Goal: Task Accomplishment & Management: Manage account settings

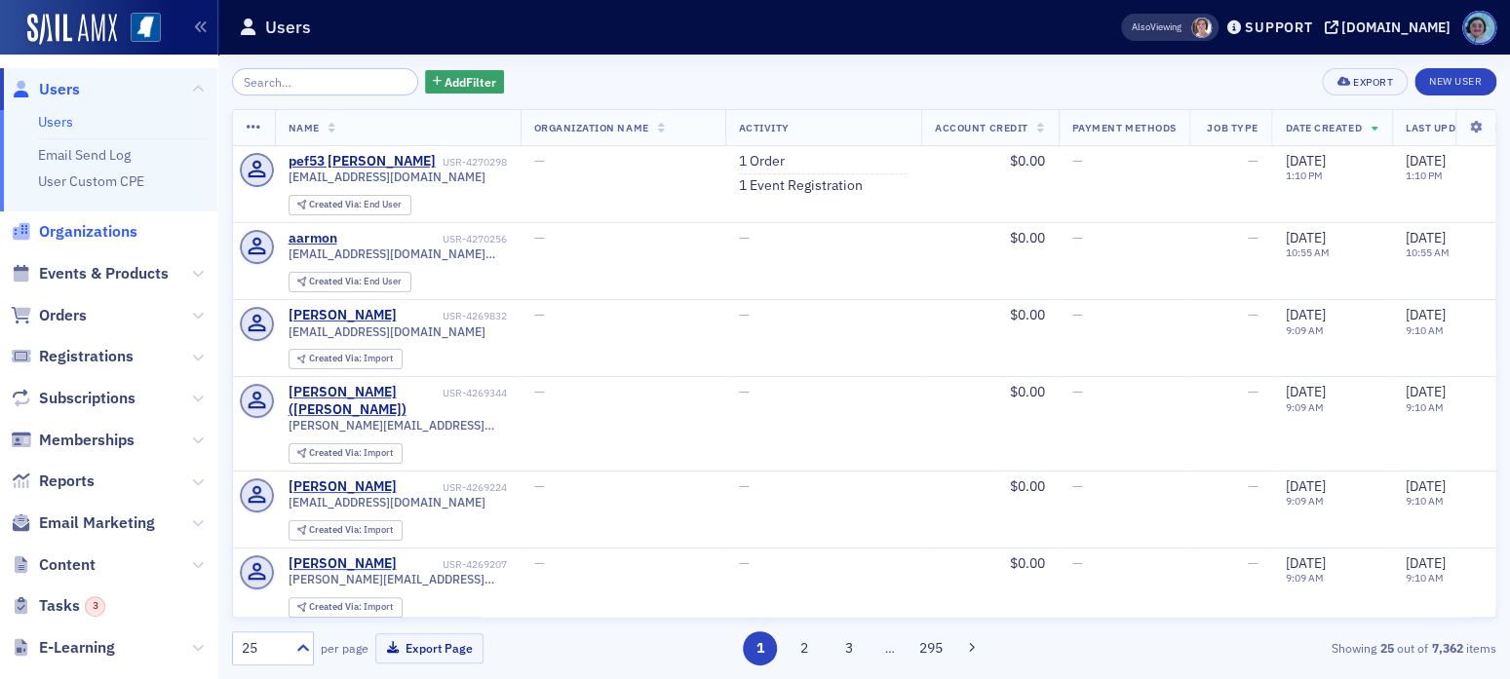
click at [115, 227] on span "Organizations" at bounding box center [88, 231] width 98 height 21
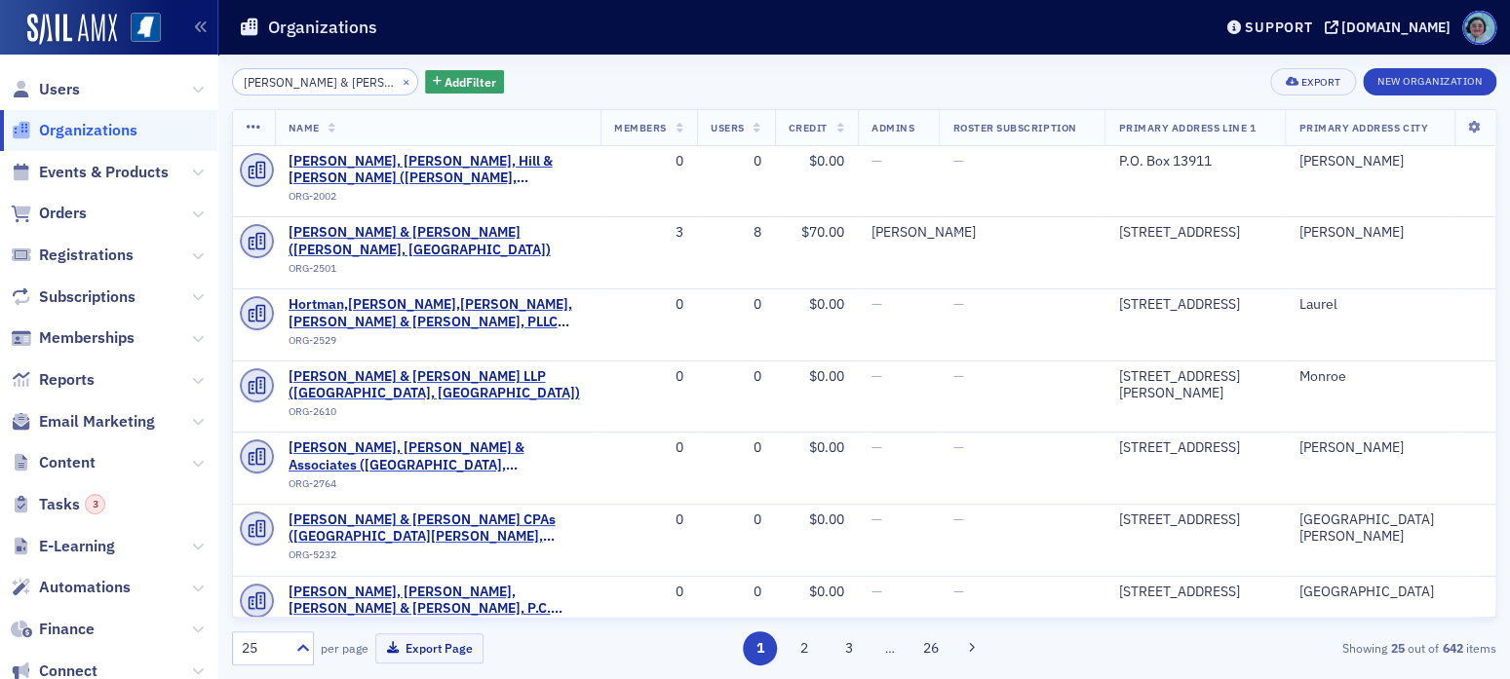
type input "martin & martin"
click at [398, 78] on button "×" at bounding box center [407, 81] width 18 height 18
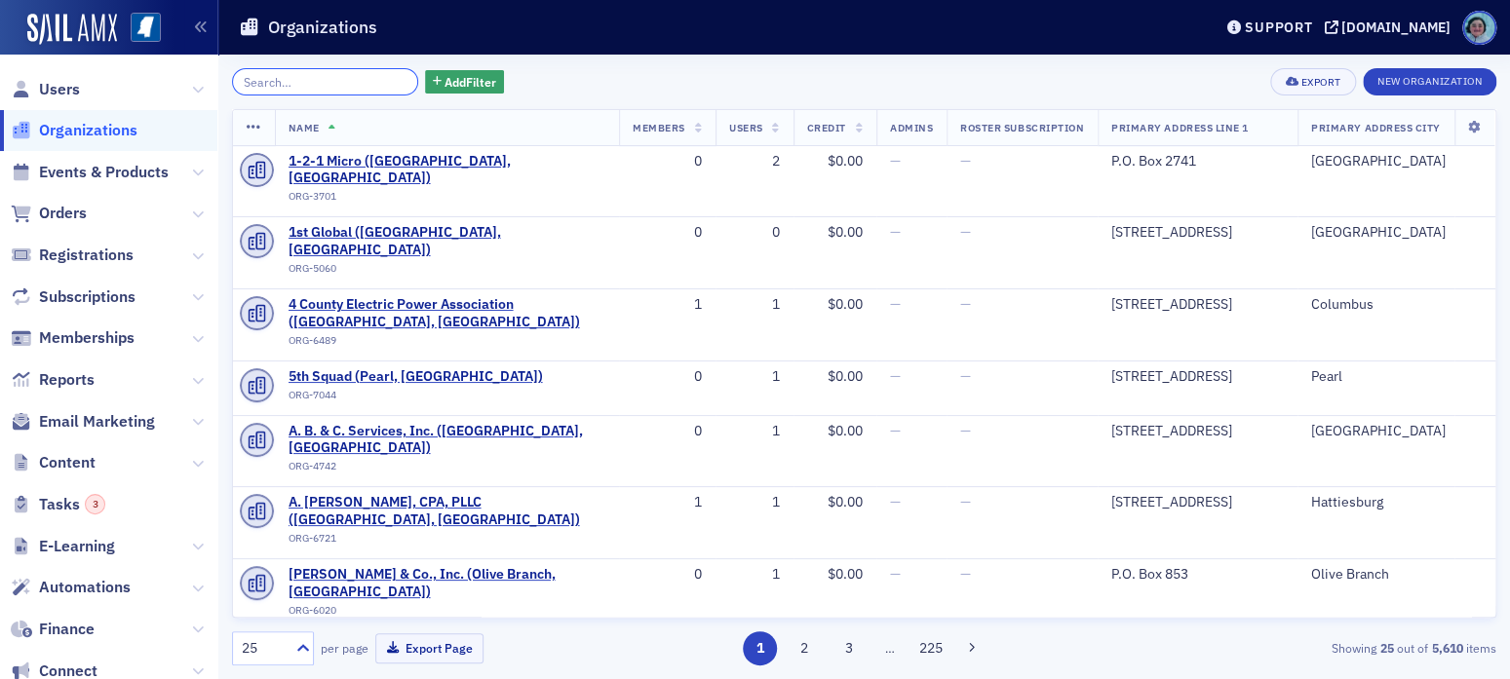
click at [376, 79] on input "search" at bounding box center [325, 81] width 186 height 27
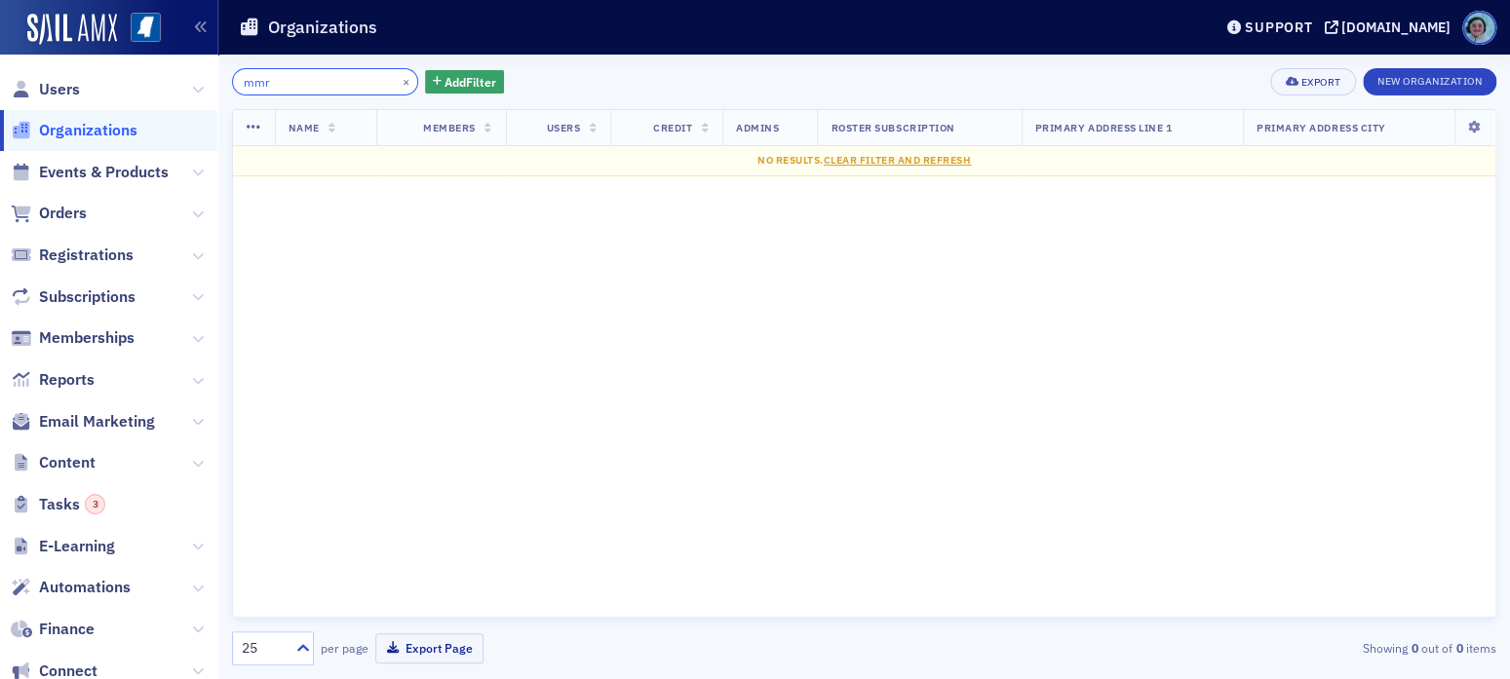
type input "mmr"
click at [398, 82] on button "×" at bounding box center [407, 81] width 18 height 18
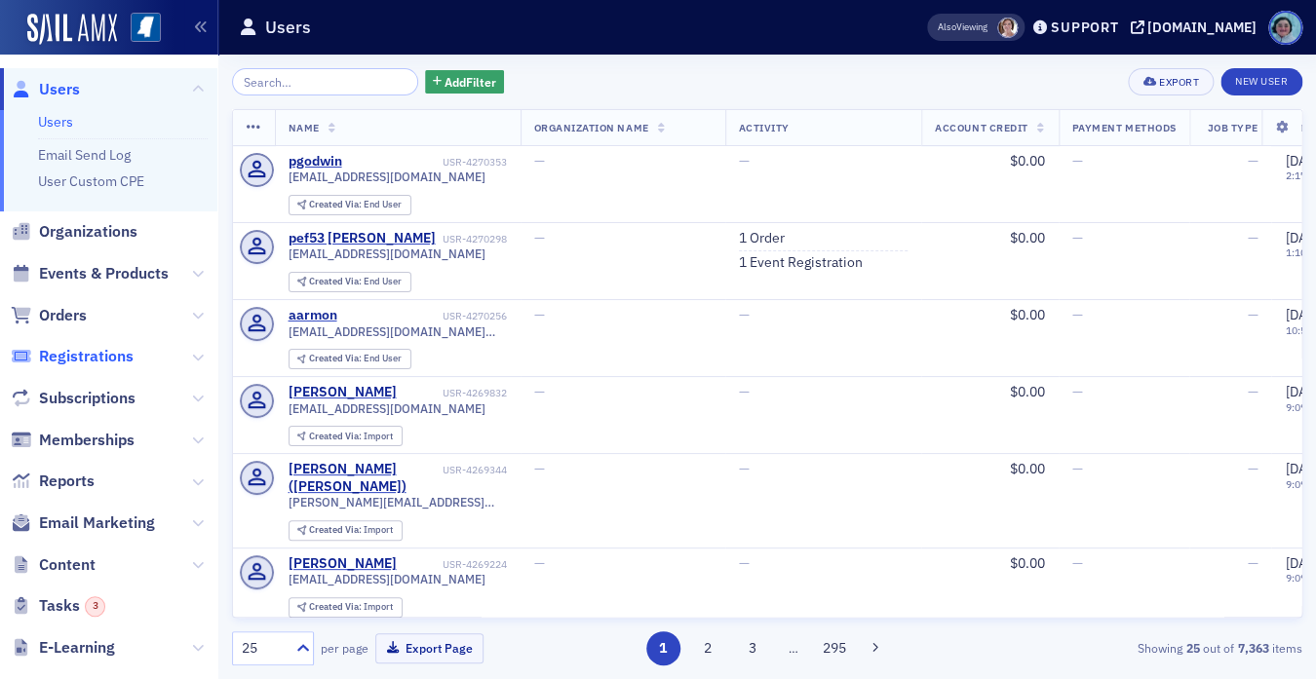
click at [118, 356] on span "Registrations" at bounding box center [86, 356] width 95 height 21
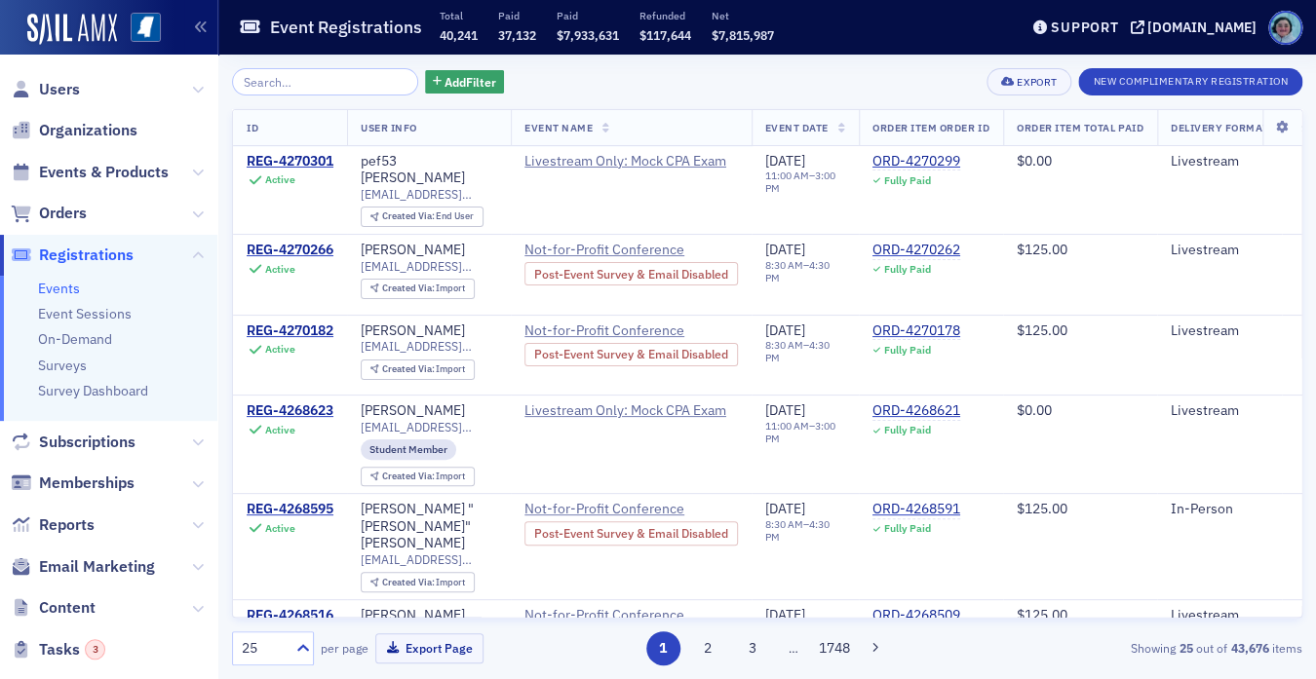
click at [81, 158] on span "Events & Products" at bounding box center [108, 172] width 217 height 42
click at [90, 166] on span "Events & Products" at bounding box center [104, 172] width 130 height 21
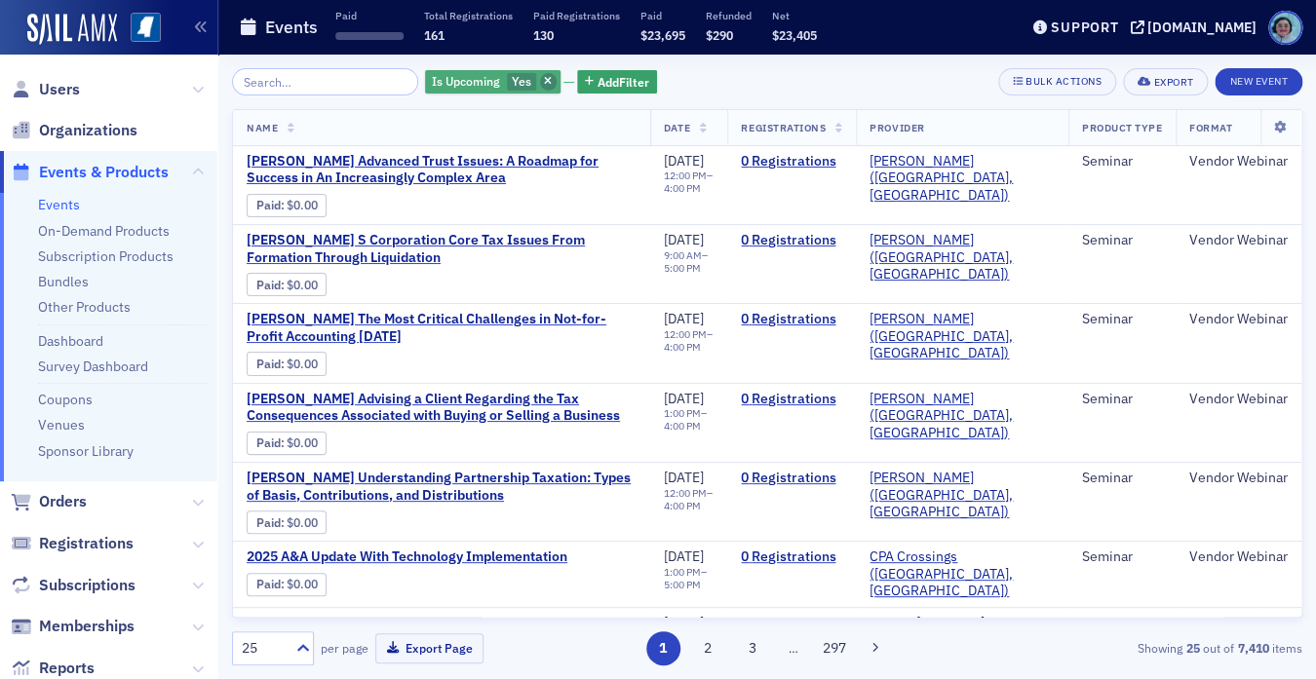
click at [540, 78] on span "button" at bounding box center [549, 82] width 18 height 18
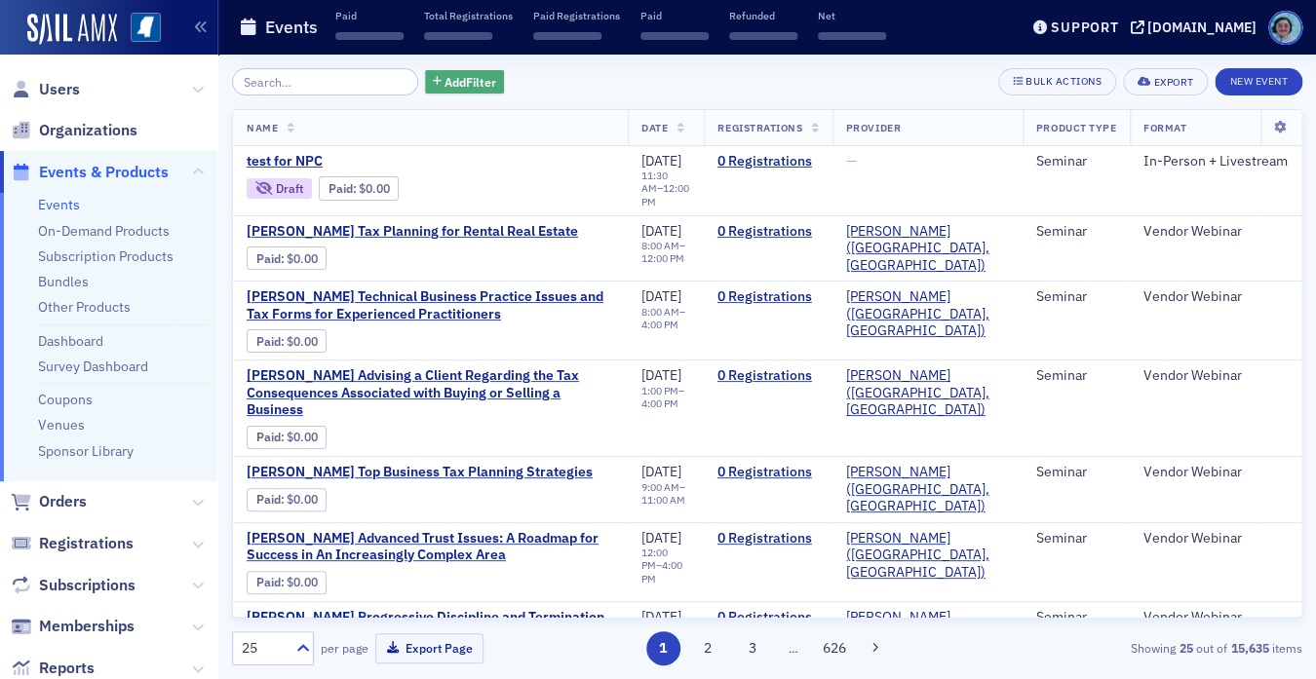
click at [474, 87] on span "Add Filter" at bounding box center [470, 82] width 52 height 18
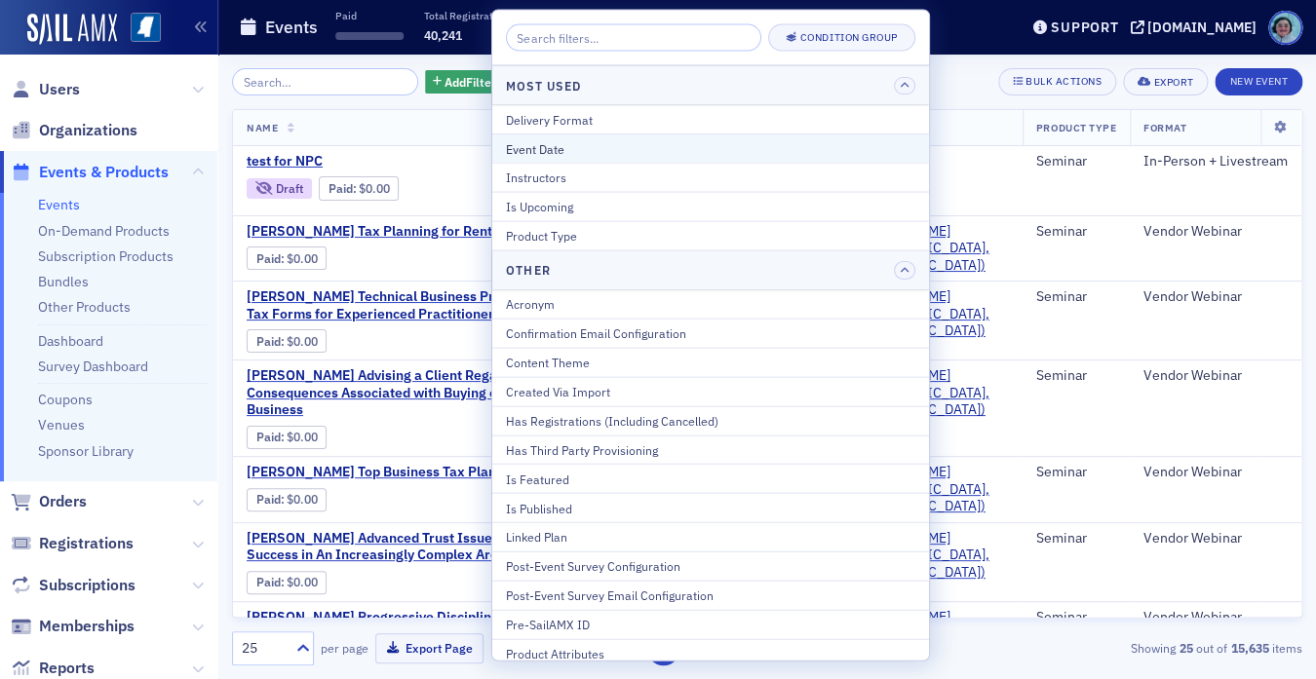
click at [610, 135] on button "Event Date" at bounding box center [710, 148] width 437 height 29
select select "8"
select select "2025"
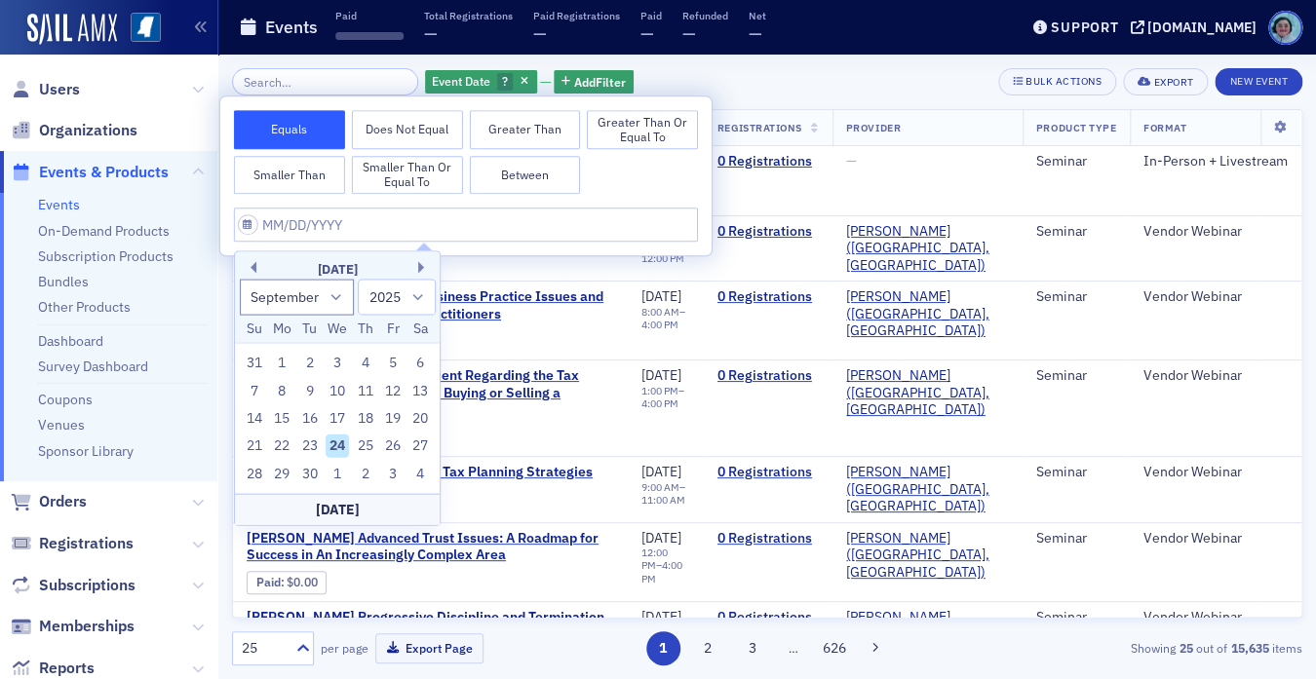
click at [255, 271] on div "September 2025" at bounding box center [337, 268] width 205 height 19
click at [249, 265] on button "Previous Month" at bounding box center [251, 267] width 12 height 12
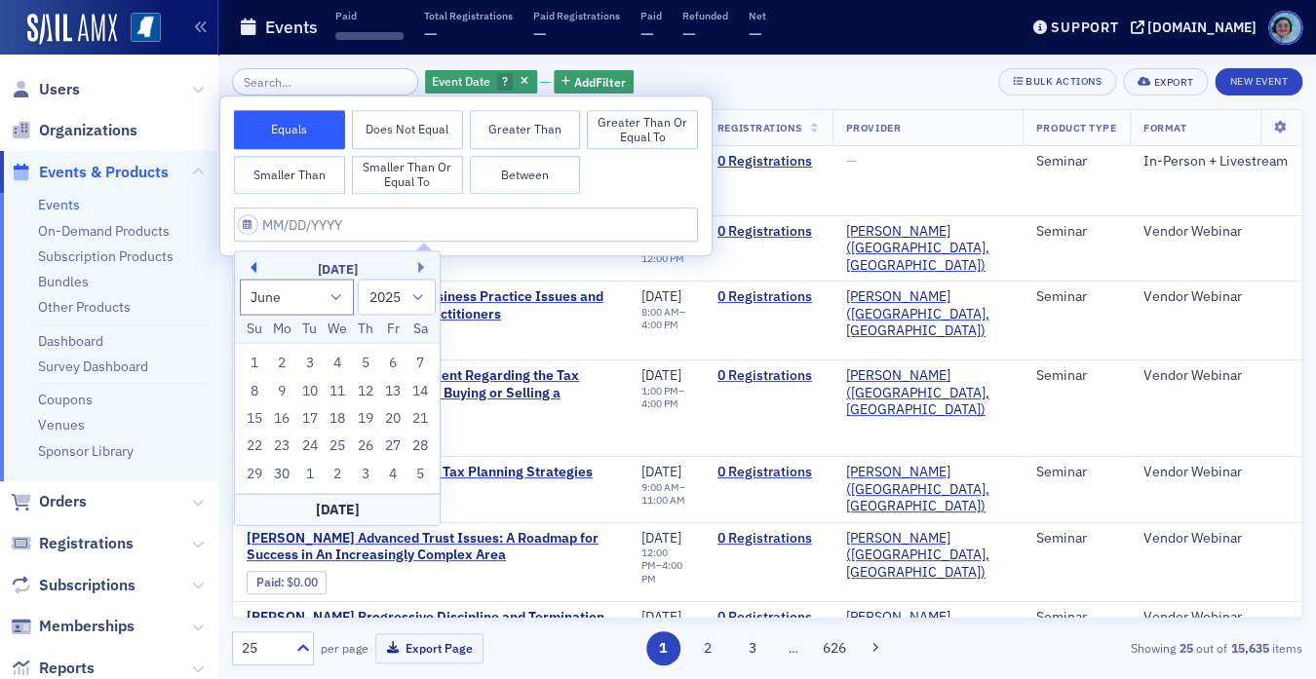
click at [249, 265] on button "Previous Month" at bounding box center [251, 267] width 12 height 12
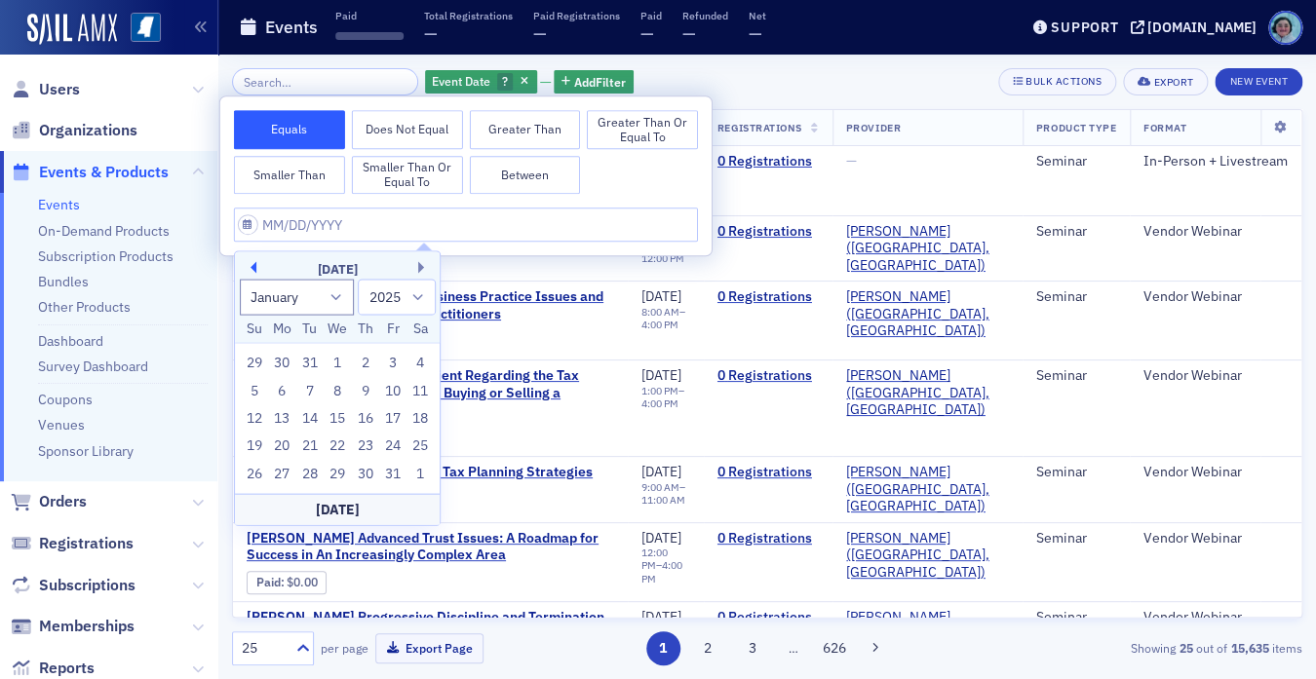
click at [249, 265] on button "Previous Month" at bounding box center [251, 267] width 12 height 12
select select "11"
select select "2024"
click at [283, 390] on div "9" at bounding box center [281, 390] width 23 height 23
type input "12/09/2024"
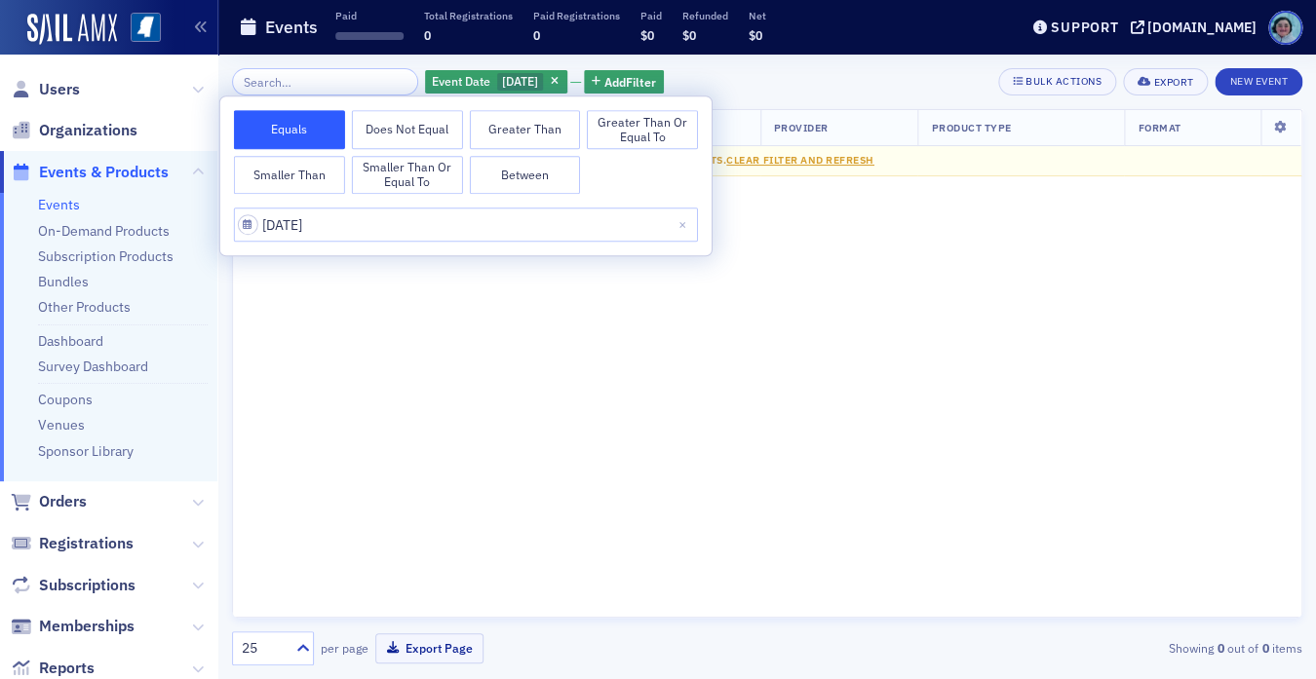
click at [812, 83] on div "Event Date 12/9/2024 Add Filter Bulk Actions Export New Event" at bounding box center [767, 81] width 1070 height 27
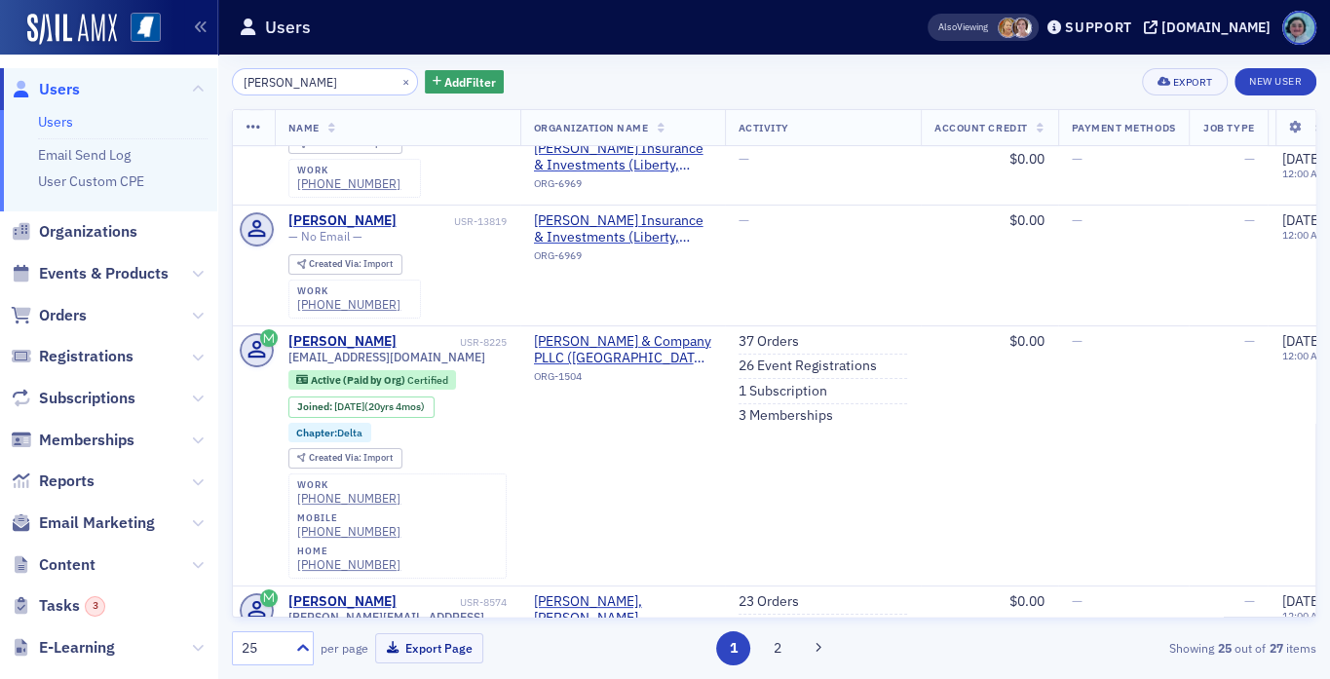
scroll to position [97, 0]
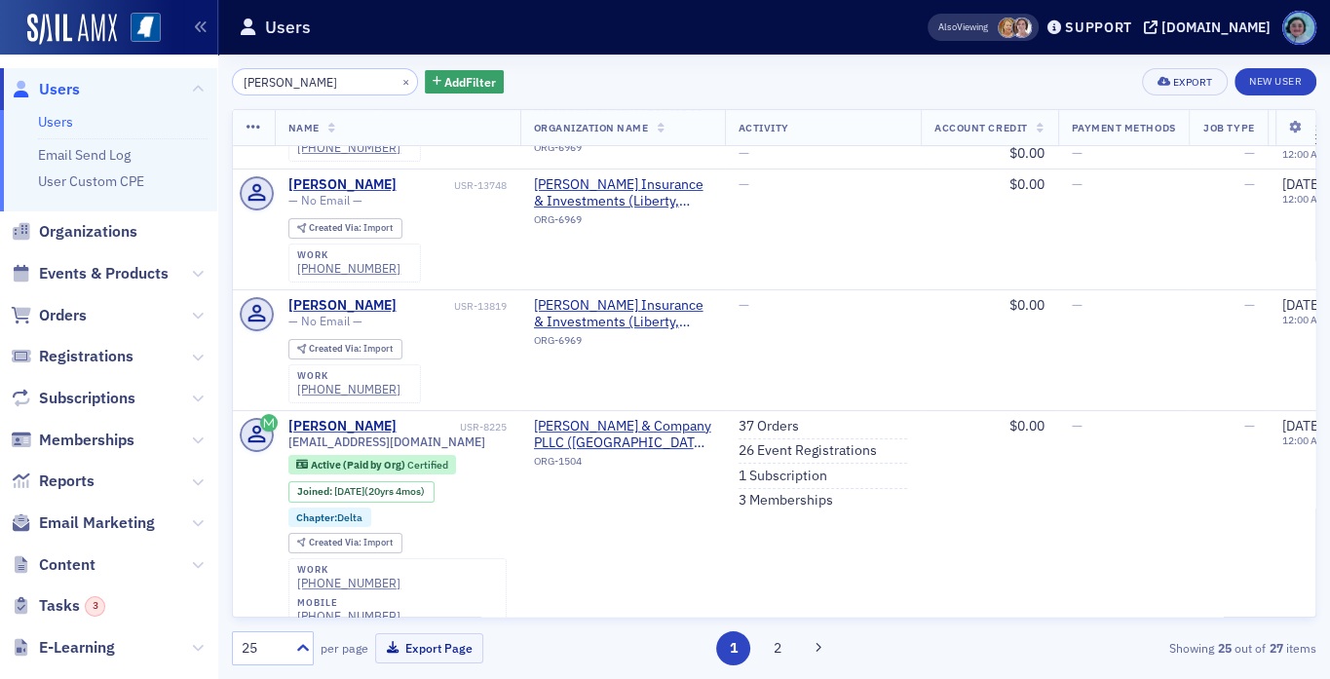
click at [294, 77] on input "jessica culotta" at bounding box center [325, 81] width 186 height 27
type input "jessica culotta"
click at [126, 237] on span "Organizations" at bounding box center [88, 231] width 98 height 21
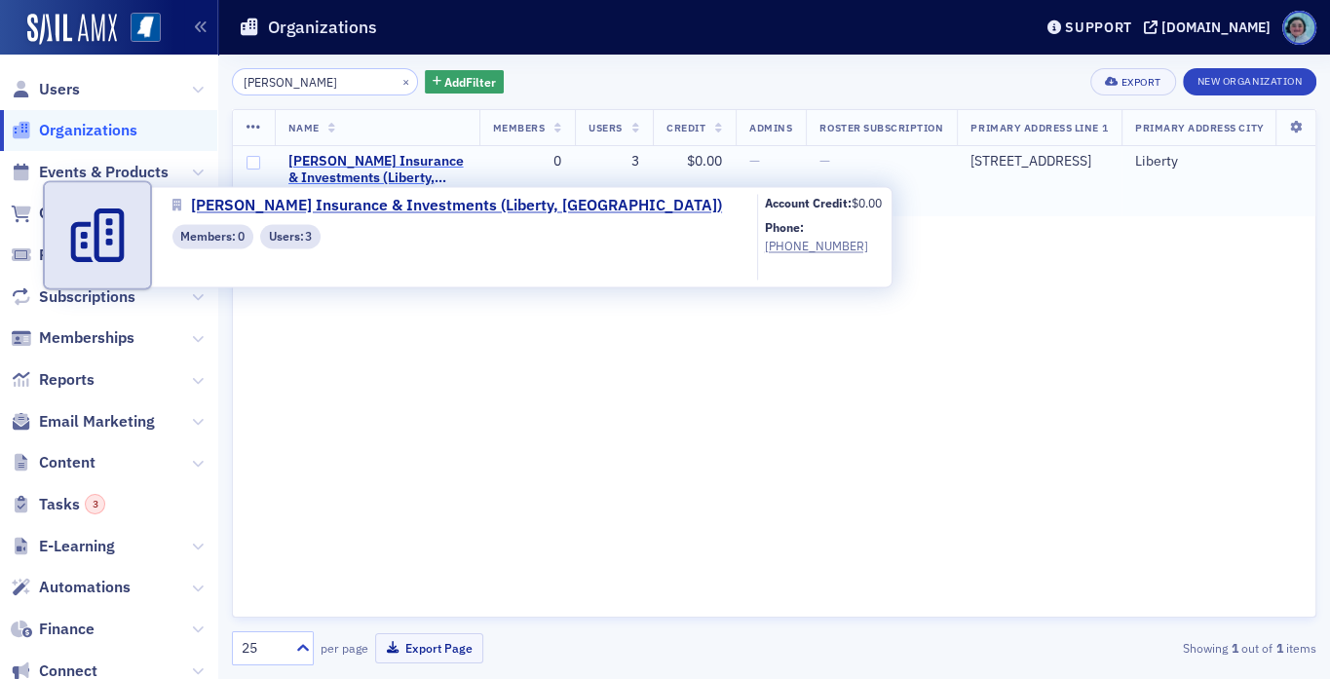
type input "culotta"
click at [382, 169] on span "Culotta Insurance & Investments (Liberty, MS)" at bounding box center [376, 170] width 177 height 34
select select "US"
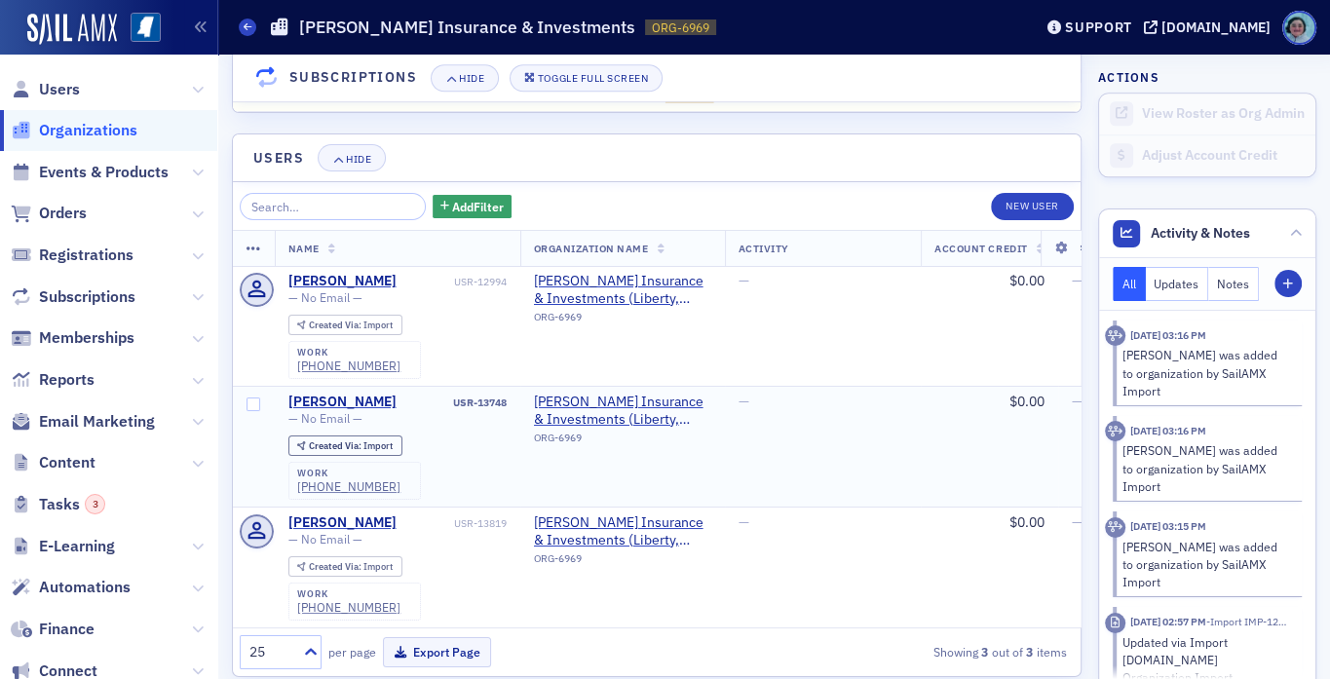
scroll to position [1519, 0]
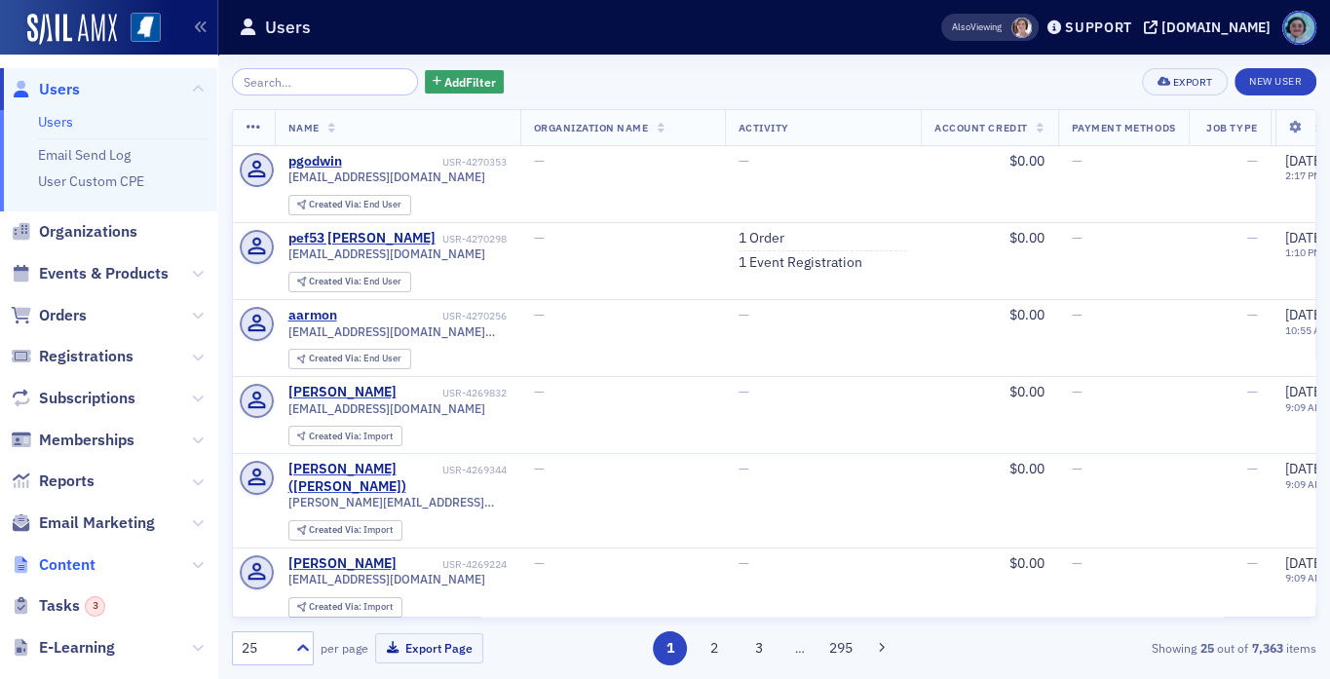
click at [82, 564] on span "Content" at bounding box center [67, 565] width 57 height 21
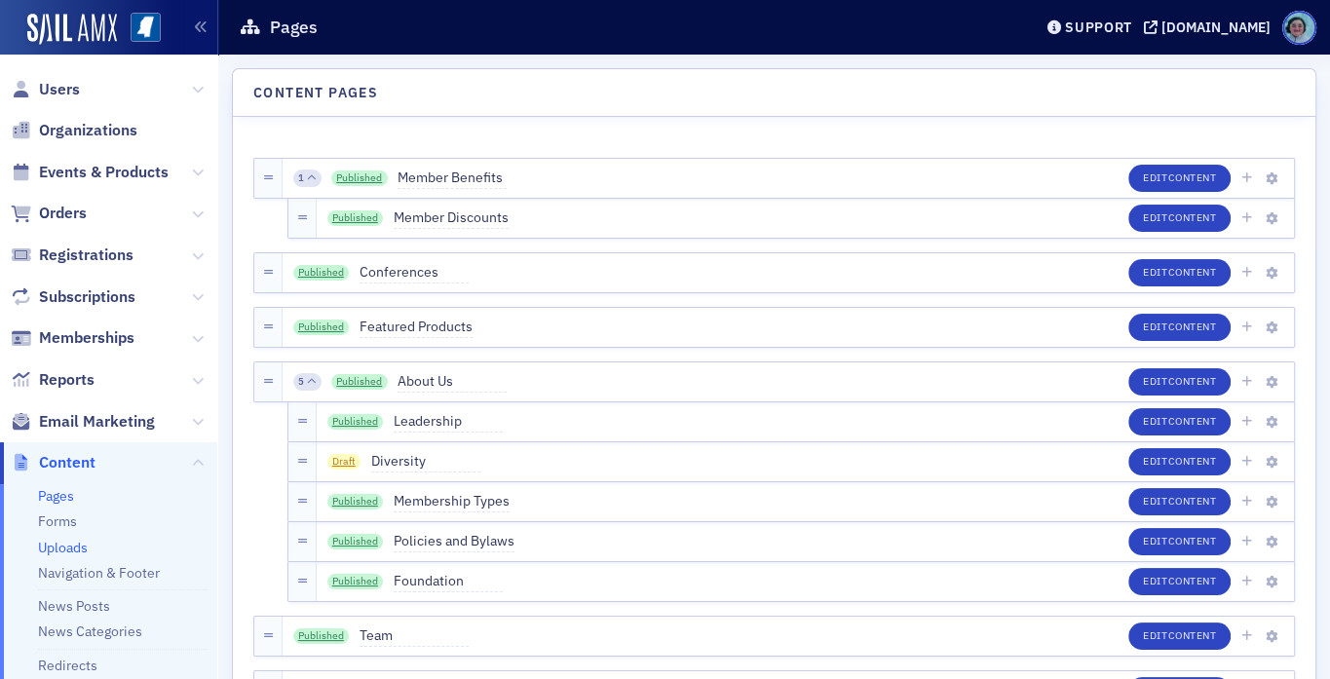
click at [78, 552] on link "Uploads" at bounding box center [63, 548] width 50 height 18
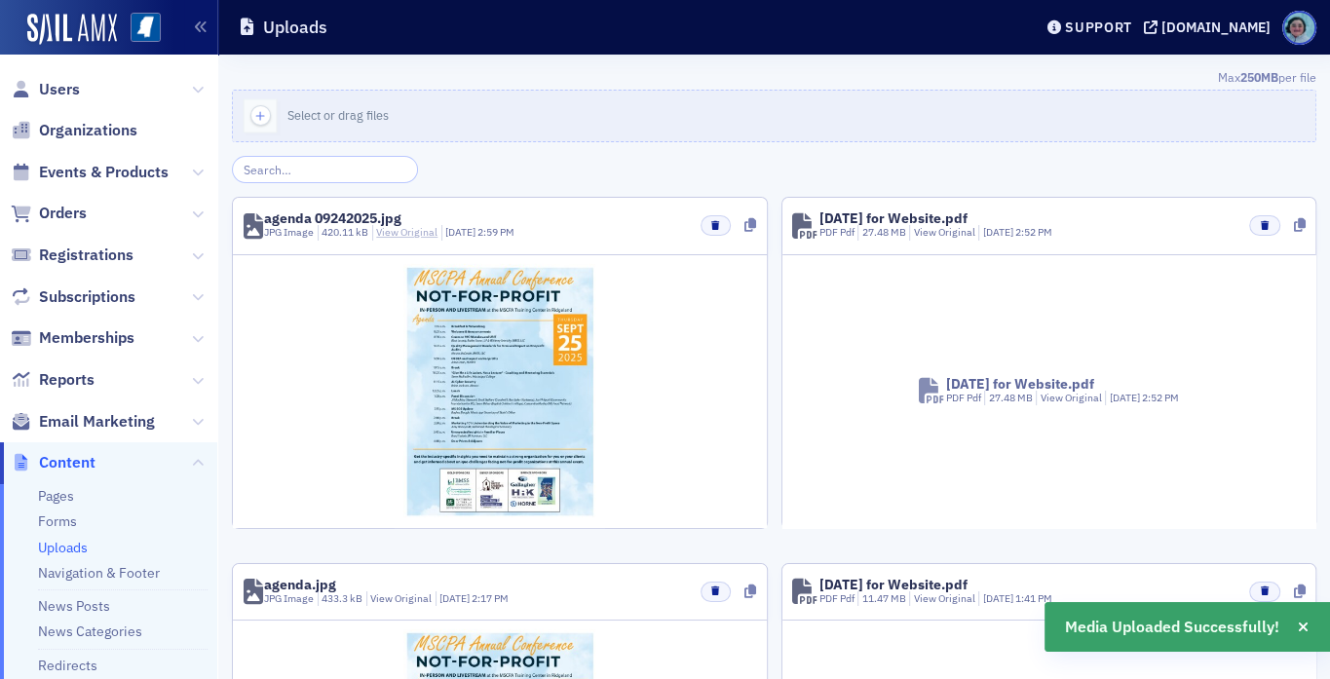
click at [410, 233] on link "View Original" at bounding box center [406, 232] width 61 height 14
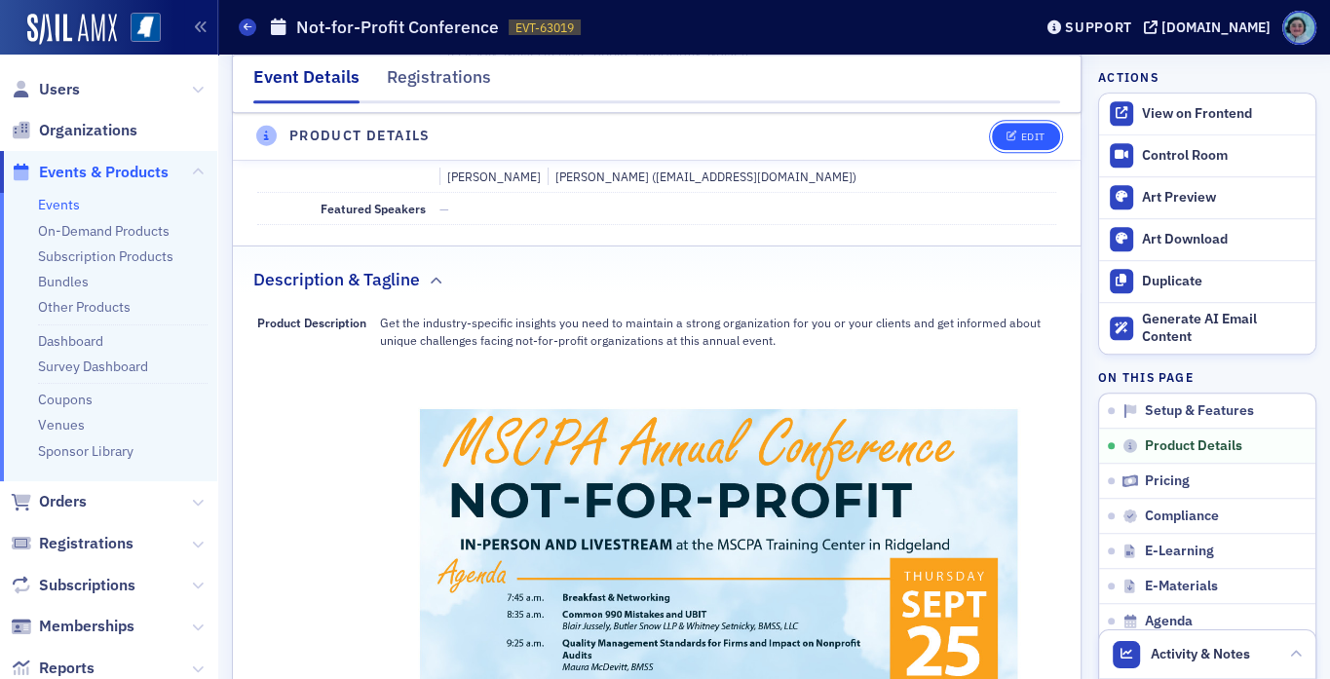
click at [1023, 148] on button "Edit" at bounding box center [1025, 136] width 67 height 27
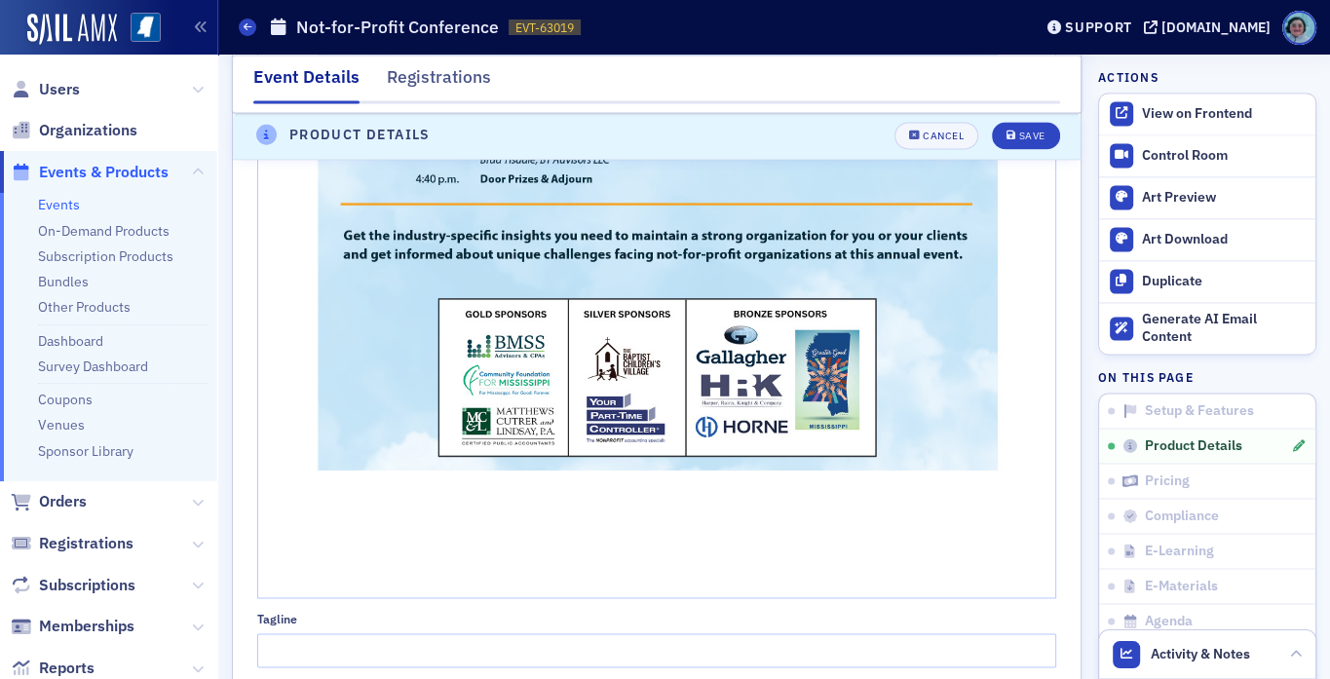
scroll to position [2223, 0]
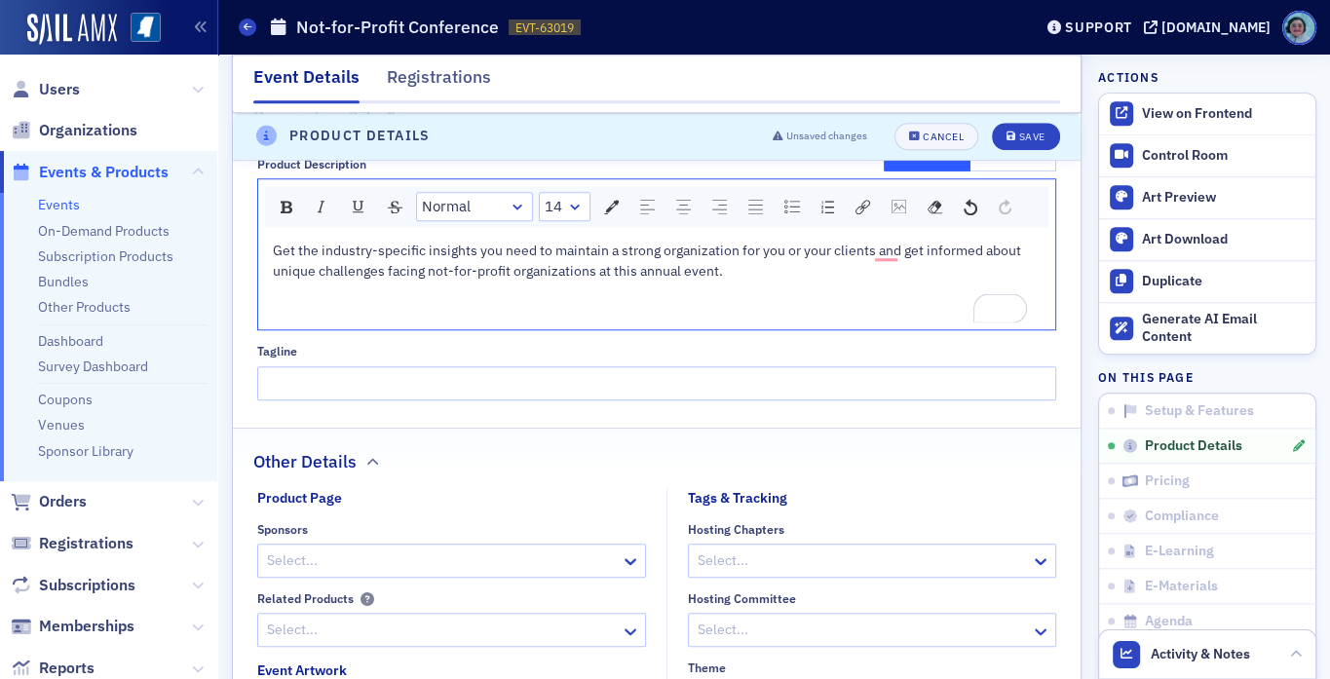
scroll to position [1151, 0]
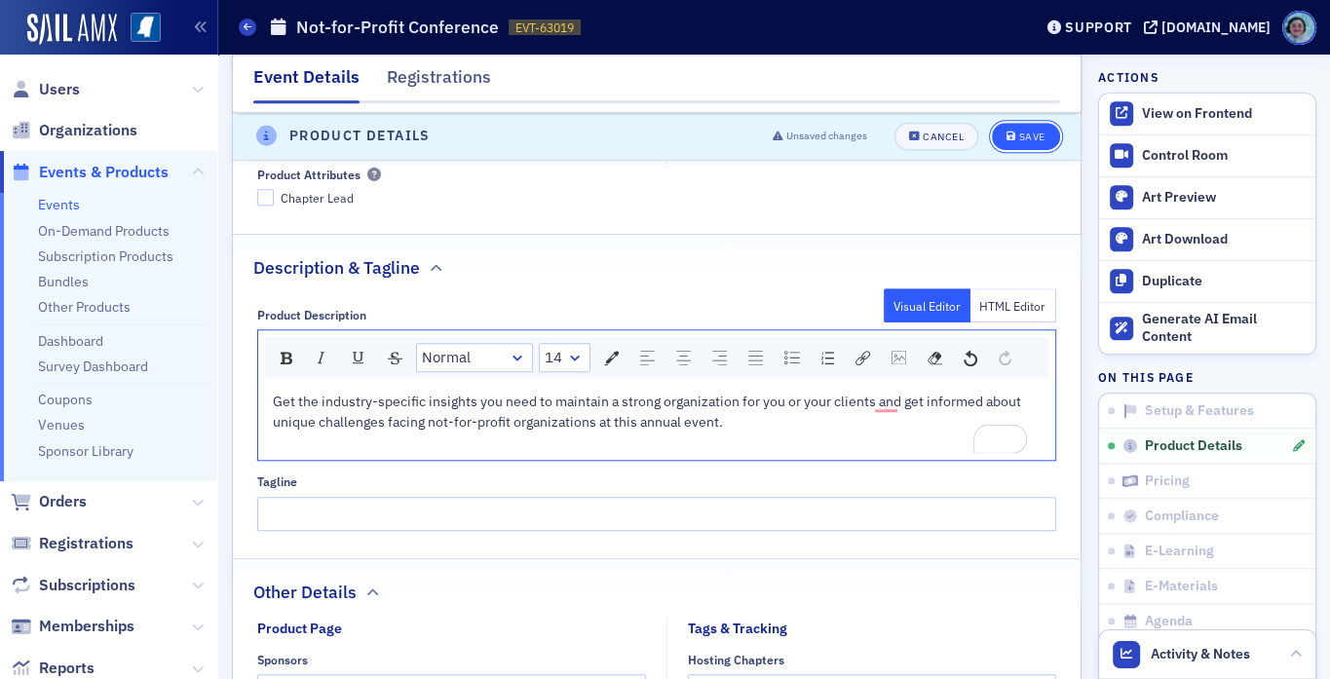
click at [1019, 139] on div "Save" at bounding box center [1031, 137] width 26 height 11
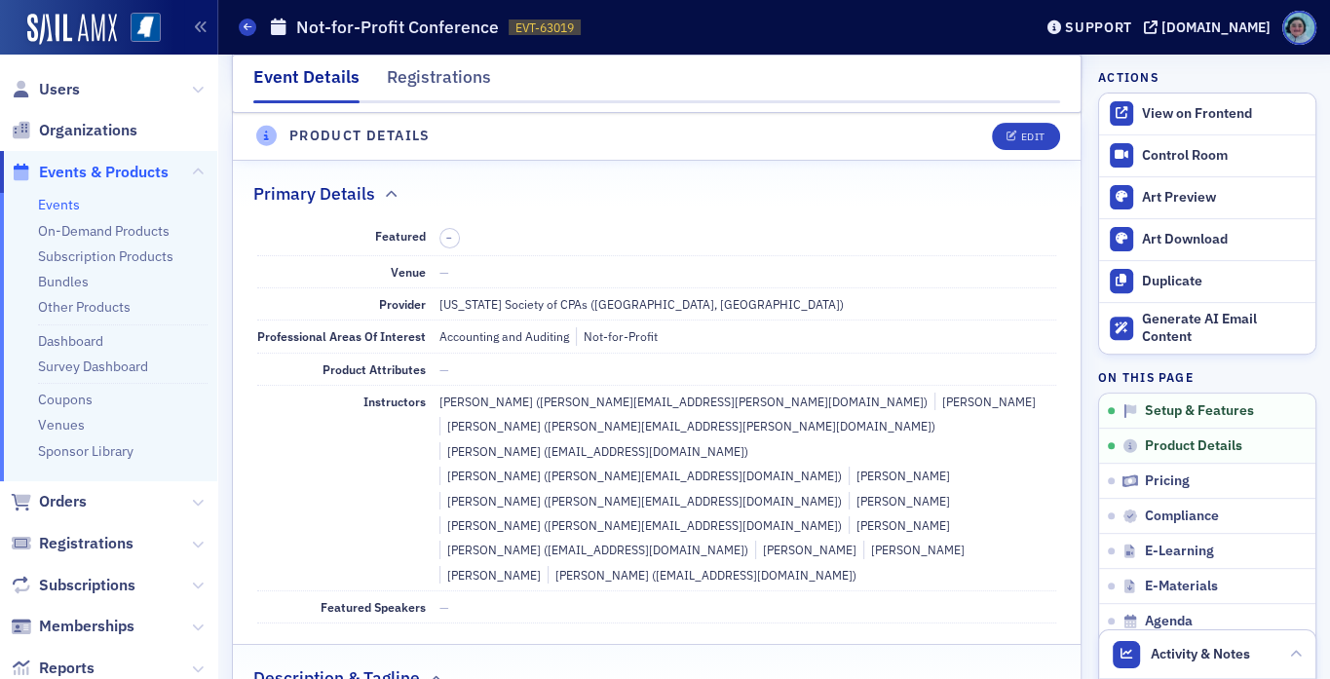
scroll to position [469, 0]
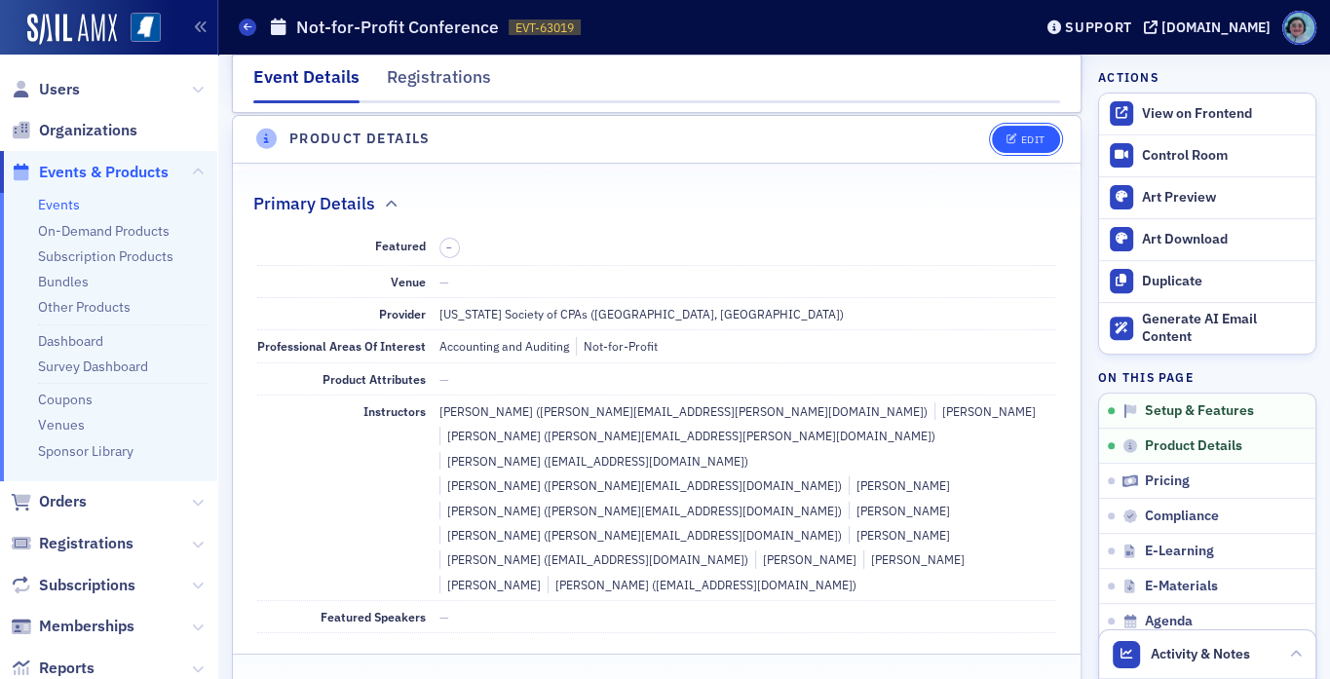
click at [1016, 128] on button "Edit" at bounding box center [1025, 139] width 67 height 27
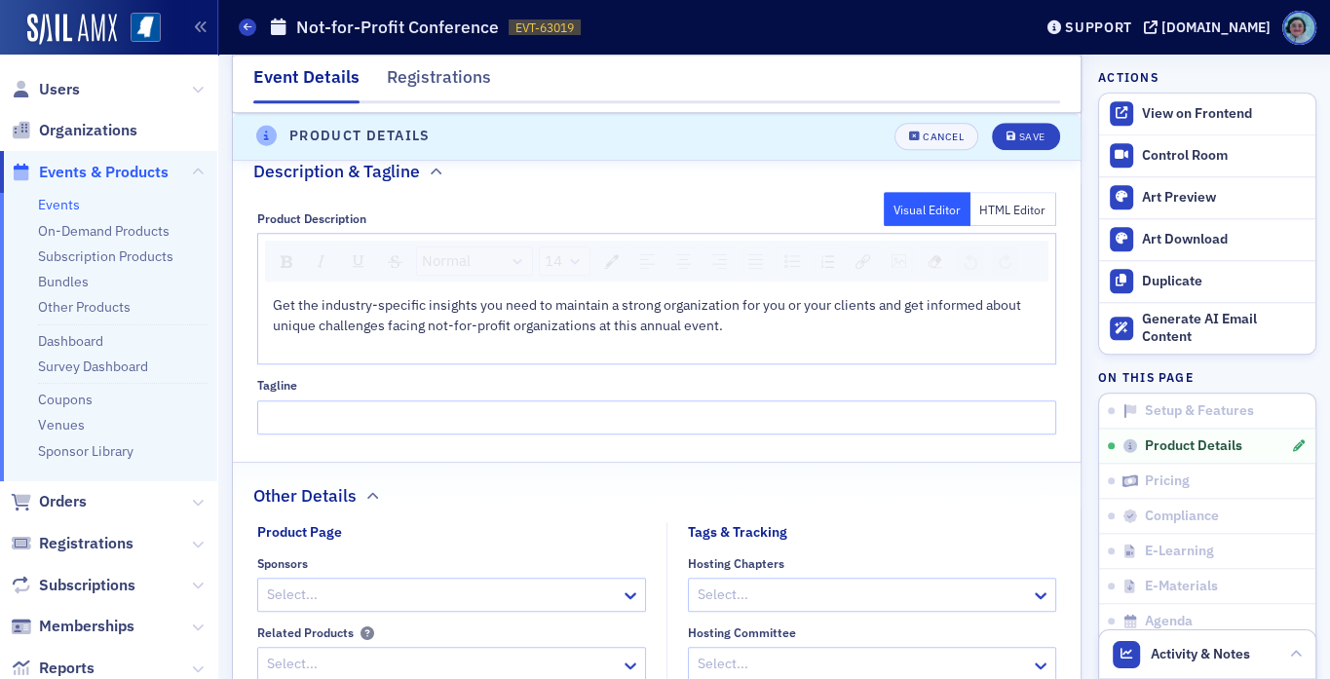
scroll to position [1248, 0]
click at [368, 335] on div "rdw-editor" at bounding box center [658, 345] width 770 height 20
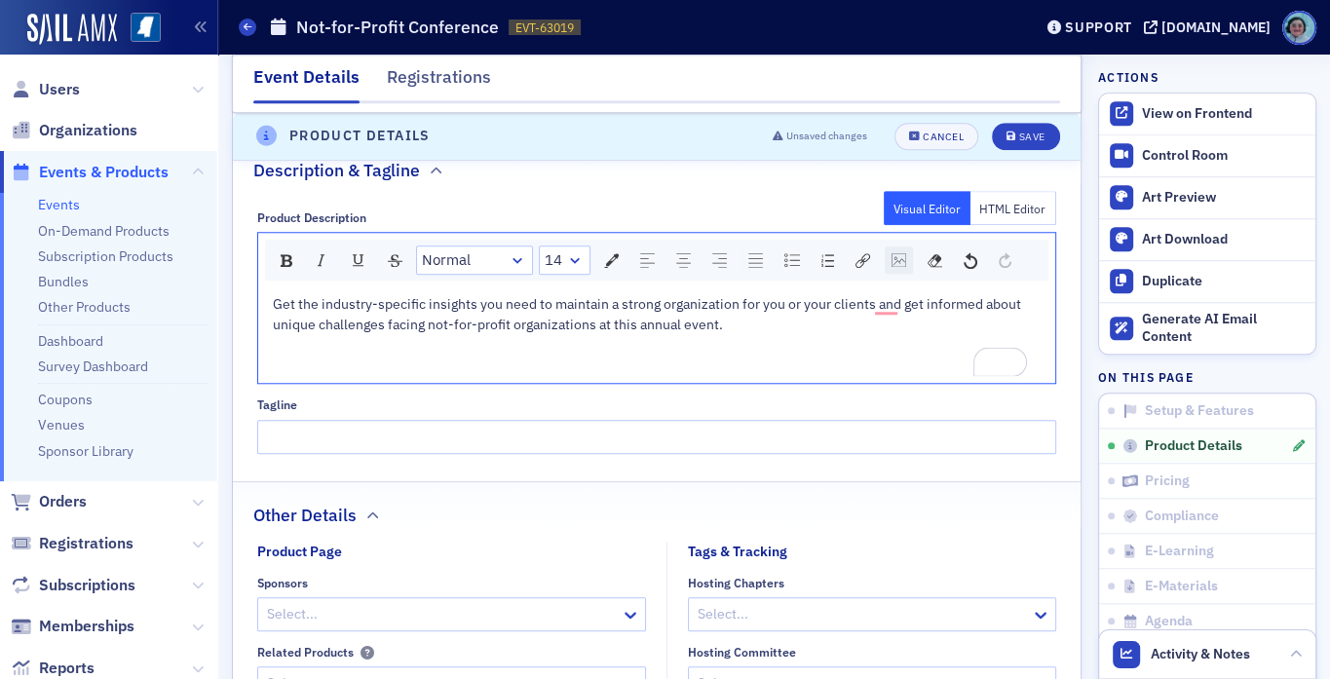
click at [909, 247] on div "rdw-image-control" at bounding box center [899, 260] width 28 height 27
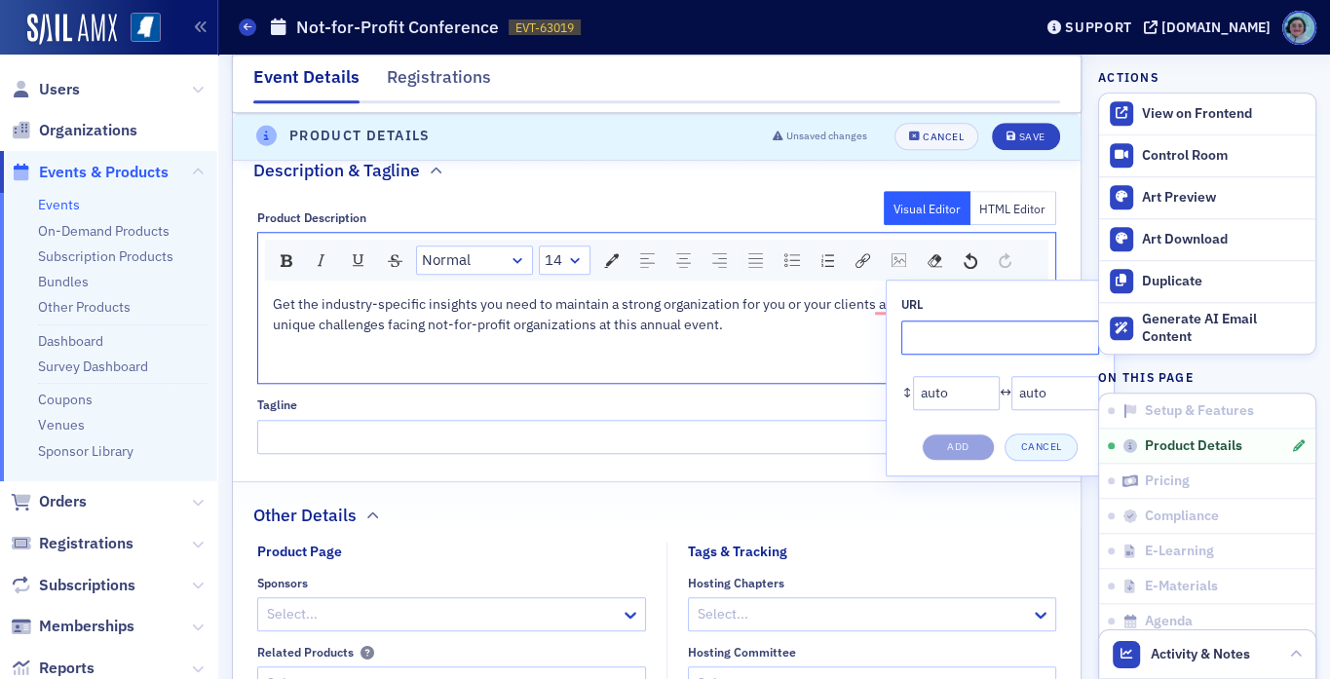
click at [927, 321] on input "rdw-image-control" at bounding box center [1001, 338] width 198 height 34
paste input "[URL][DOMAIN_NAME]"
type input "[URL][DOMAIN_NAME]"
click at [981, 434] on button "Add" at bounding box center [958, 447] width 73 height 27
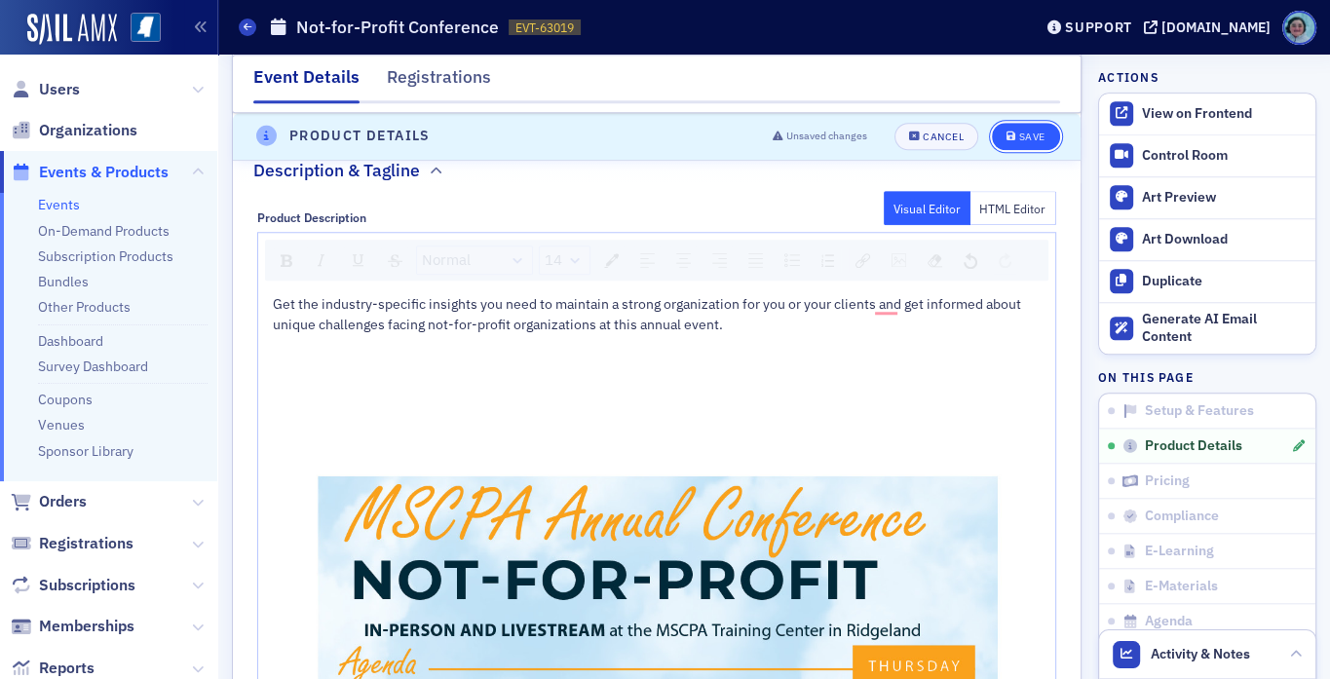
click at [1031, 124] on button "Save" at bounding box center [1025, 136] width 67 height 27
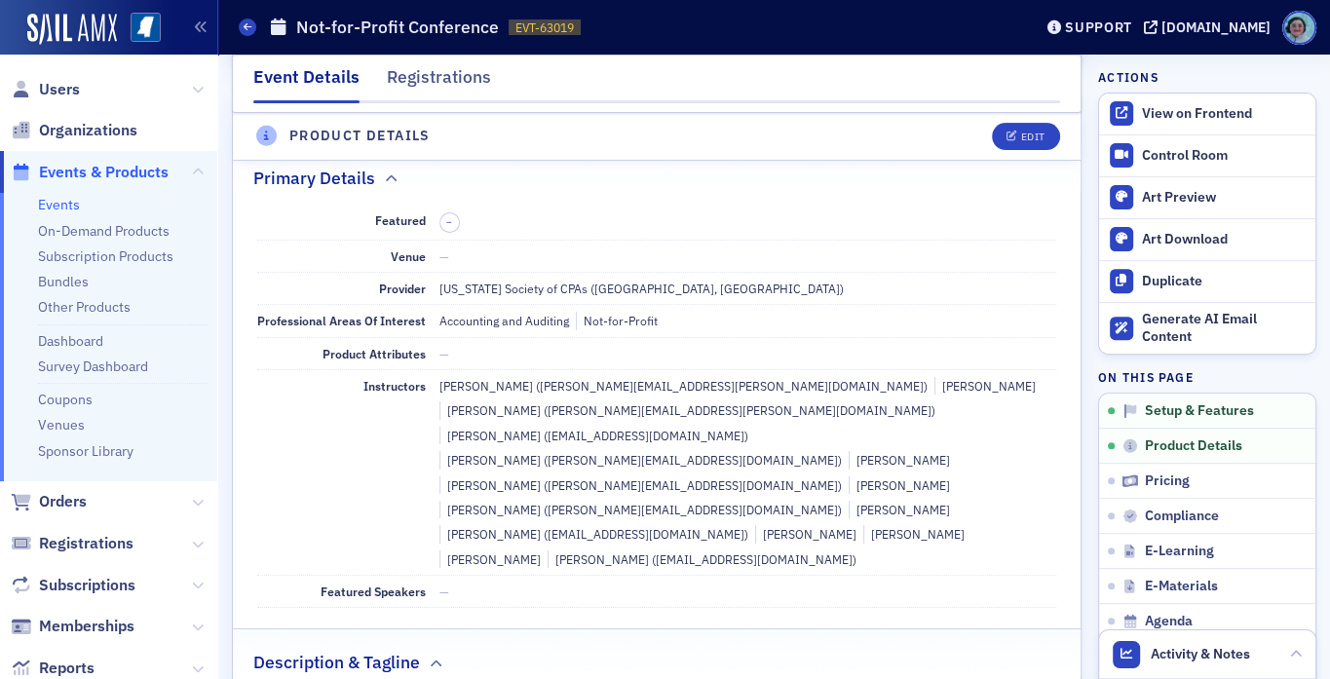
scroll to position [469, 0]
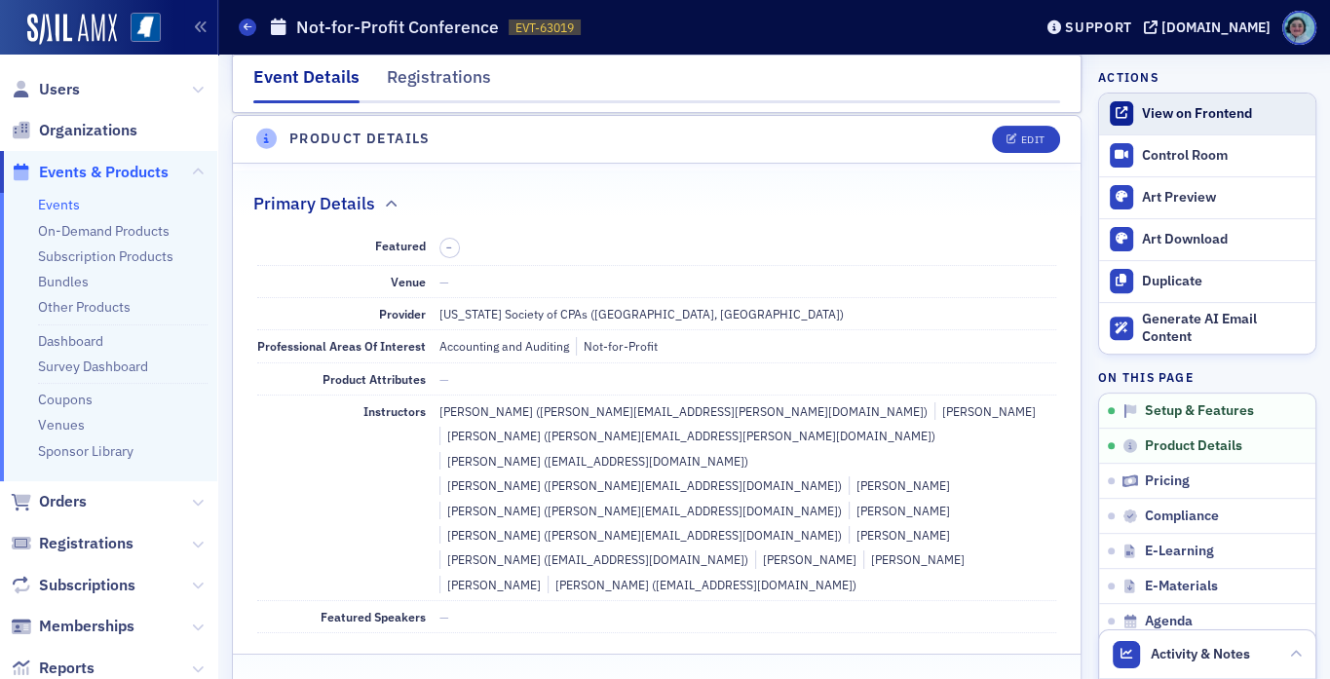
click at [1156, 105] on div "View on Frontend" at bounding box center [1224, 114] width 164 height 18
